Goal: Navigation & Orientation: Understand site structure

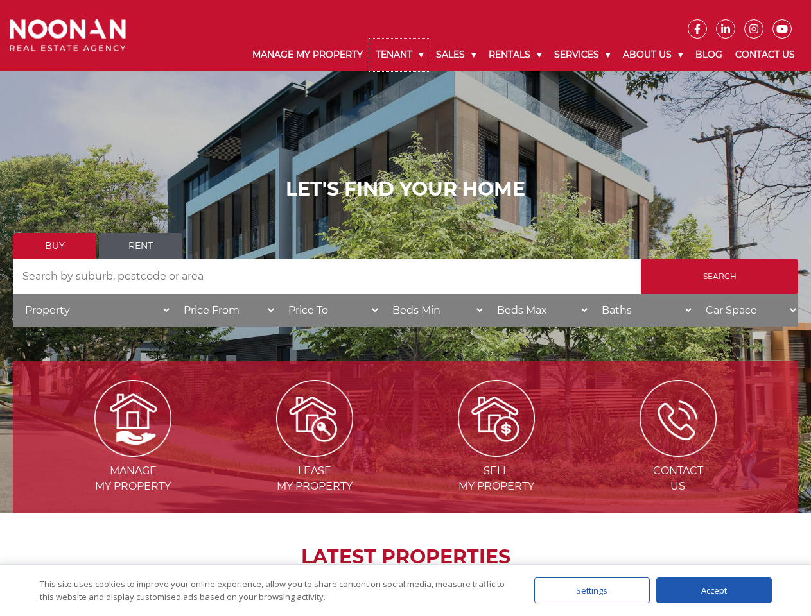
click at [399, 55] on link "Tenant" at bounding box center [399, 55] width 60 height 33
click at [456, 55] on link "Sales" at bounding box center [455, 55] width 53 height 33
click at [515, 55] on link "Rentals" at bounding box center [514, 55] width 65 height 33
click at [583, 55] on link "Services" at bounding box center [581, 55] width 69 height 33
click at [654, 55] on link "About Us" at bounding box center [652, 55] width 73 height 33
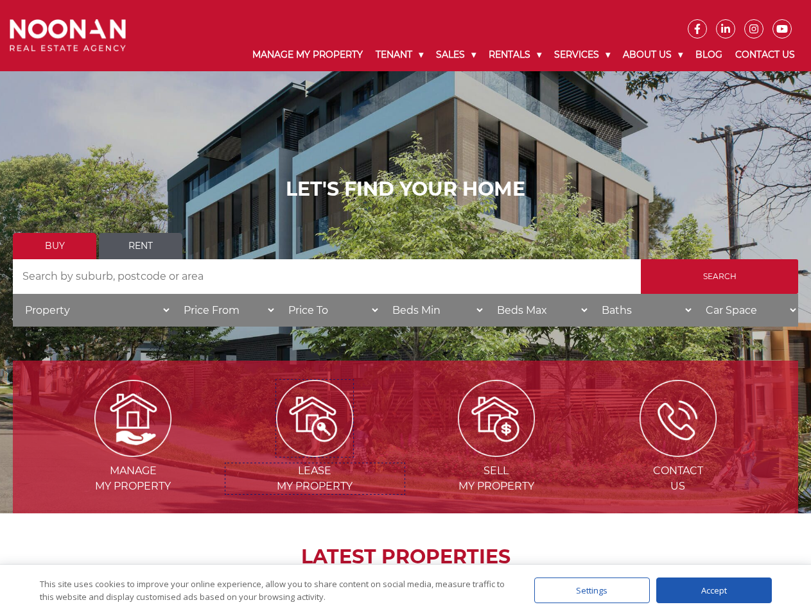
click at [314, 452] on img at bounding box center [314, 418] width 77 height 77
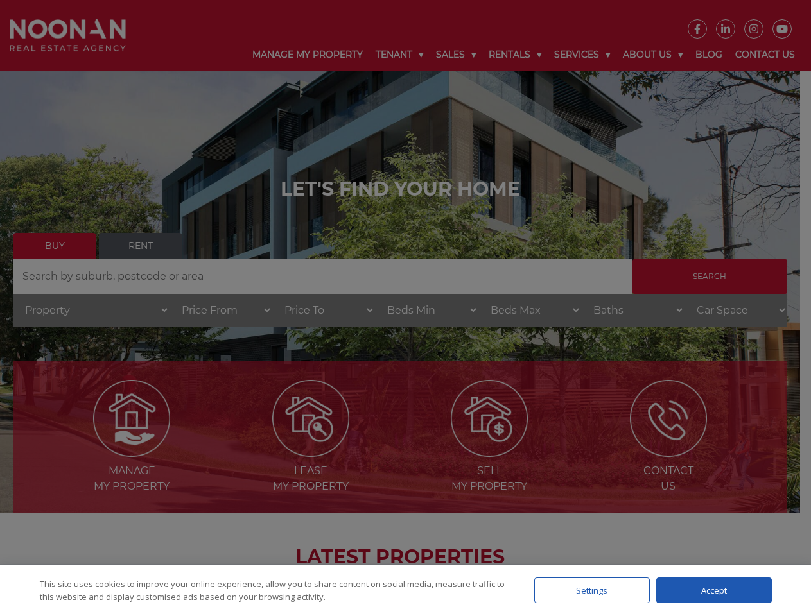
click at [592, 590] on div "Settings" at bounding box center [592, 591] width 116 height 26
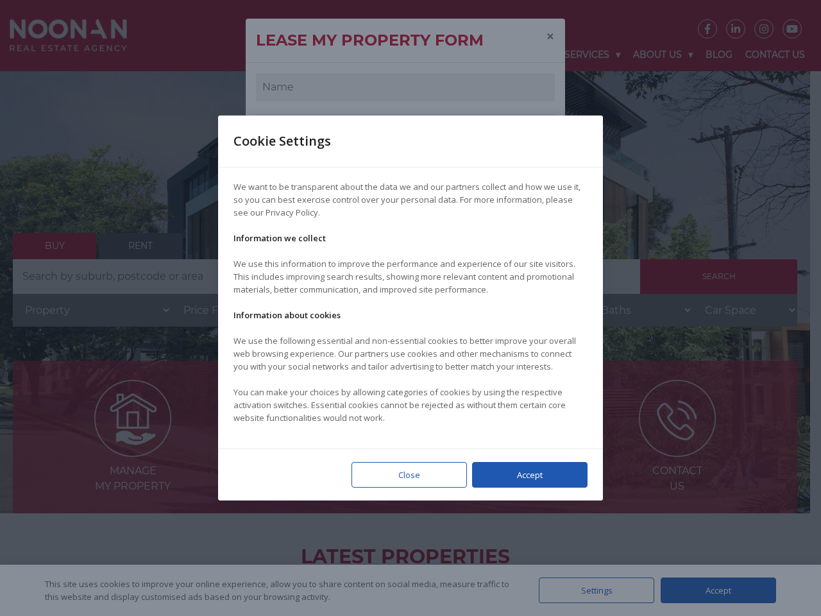
click at [714, 590] on div at bounding box center [410, 308] width 821 height 616
